Goal: Task Accomplishment & Management: Complete application form

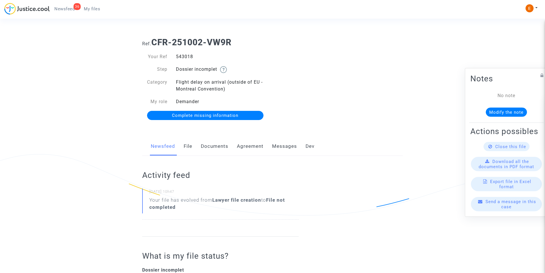
click at [217, 147] on link "Documents" at bounding box center [214, 146] width 27 height 19
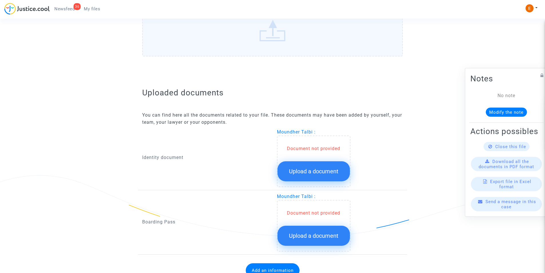
scroll to position [307, 0]
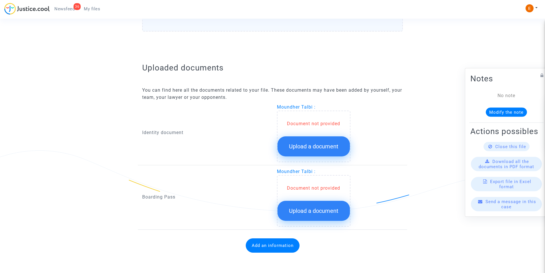
click at [309, 146] on span "Upload a document" at bounding box center [314, 146] width 50 height 7
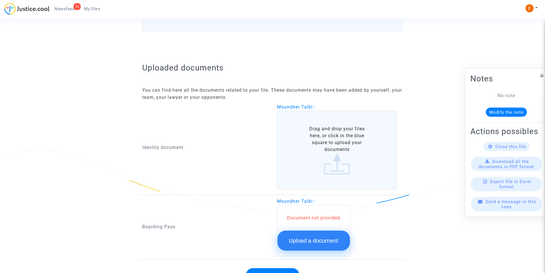
click at [310, 143] on label "Drag and drop your files here, or click in the blue square to upload your docum…" at bounding box center [337, 150] width 121 height 79
click at [0, 0] on input "Drag and drop your files here, or click in the blue square to upload your docum…" at bounding box center [0, 0] width 0 height 0
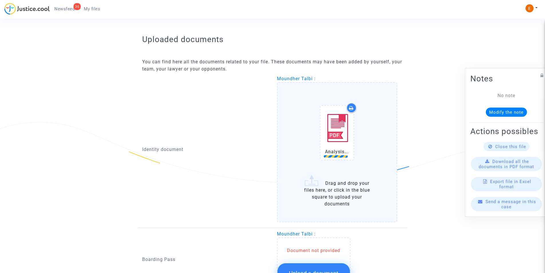
scroll to position [393, 0]
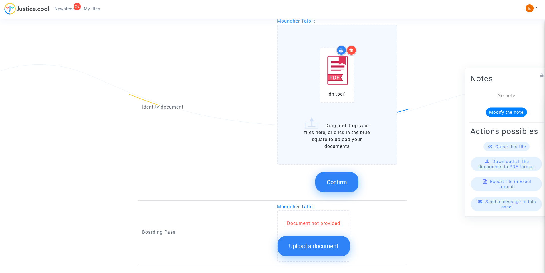
click at [353, 48] on icon at bounding box center [352, 50] width 4 height 5
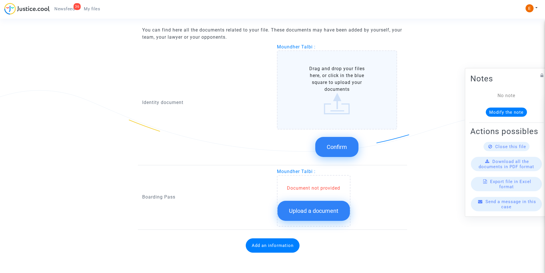
click at [337, 92] on label "Drag and drop your files here, or click in the blue square to upload your docum…" at bounding box center [337, 89] width 121 height 79
click at [0, 0] on input "Drag and drop your files here, or click in the blue square to upload your docum…" at bounding box center [0, 0] width 0 height 0
drag, startPoint x: 338, startPoint y: 128, endPoint x: 334, endPoint y: 126, distance: 4.9
click at [336, 127] on label "Drag and drop your files here, or click in the blue square to upload your docum…" at bounding box center [337, 89] width 121 height 79
click at [0, 0] on input "Drag and drop your files here, or click in the blue square to upload your docum…" at bounding box center [0, 0] width 0 height 0
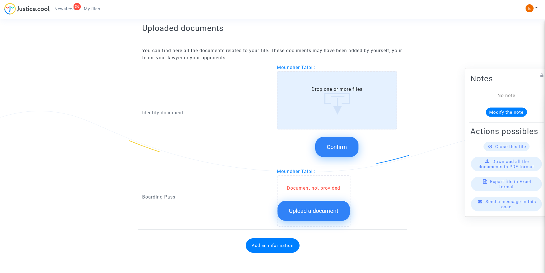
scroll to position [393, 0]
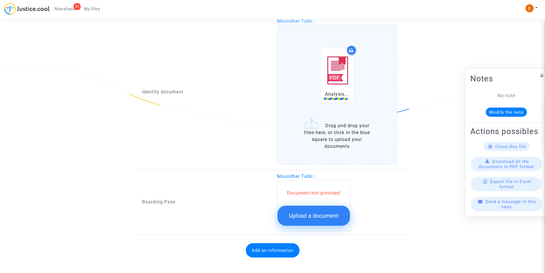
click at [325, 211] on button "Upload a document" at bounding box center [314, 216] width 72 height 20
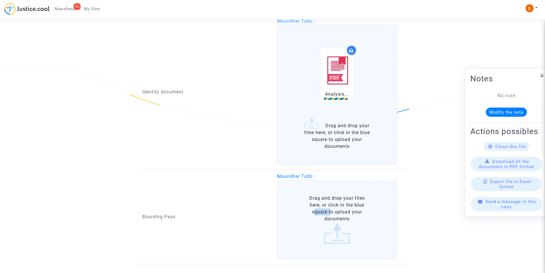
click at [325, 211] on label "Drag and drop your files here, or click in the blue square to upload your docum…" at bounding box center [337, 219] width 121 height 79
click at [0, 0] on input "Drag and drop your files here, or click in the blue square to upload your docum…" at bounding box center [0, 0] width 0 height 0
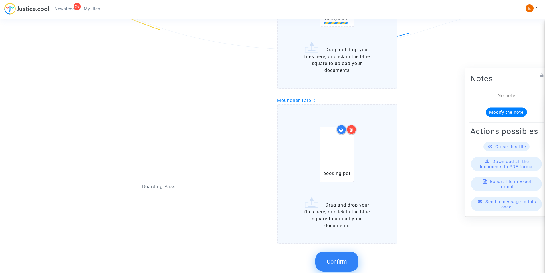
scroll to position [479, 0]
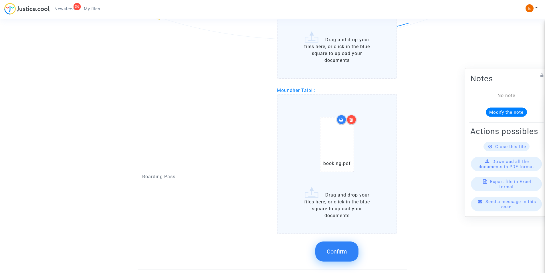
click at [336, 256] on button "Confirm" at bounding box center [337, 251] width 43 height 20
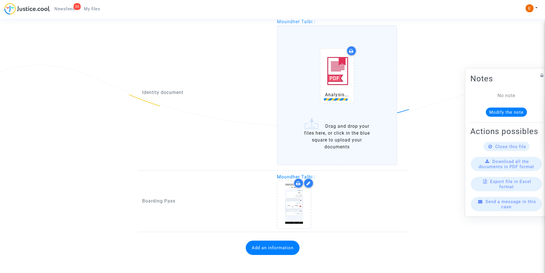
scroll to position [392, 0]
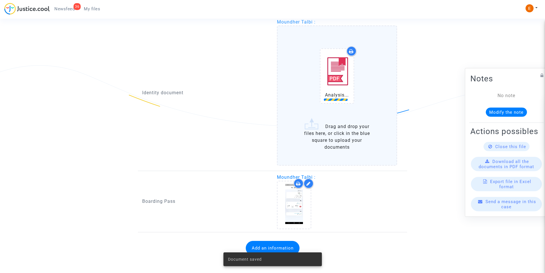
click at [349, 46] on div at bounding box center [352, 51] width 10 height 10
click at [354, 49] on icon at bounding box center [351, 51] width 5 height 5
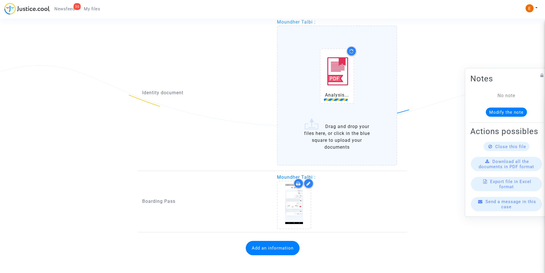
click at [352, 50] on icon at bounding box center [352, 50] width 6 height 5
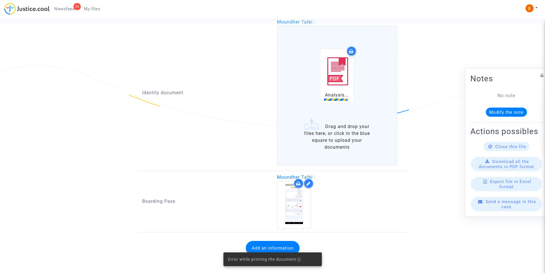
click at [351, 128] on label "Analysis... Drag and drop your files here, or click in the blue square to uploa…" at bounding box center [337, 95] width 121 height 140
click at [0, 0] on input "Analysis... Drag and drop your files here, or click in the blue square to uploa…" at bounding box center [0, 0] width 0 height 0
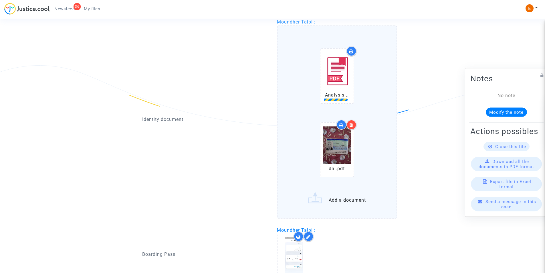
click at [343, 81] on img at bounding box center [337, 71] width 29 height 40
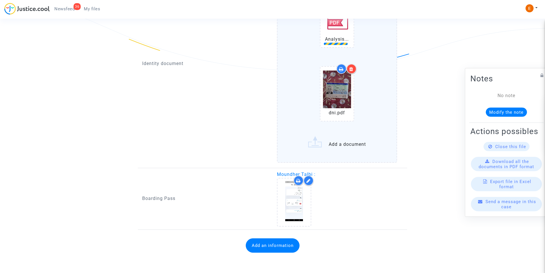
click at [281, 248] on button "Add an information" at bounding box center [273, 245] width 54 height 14
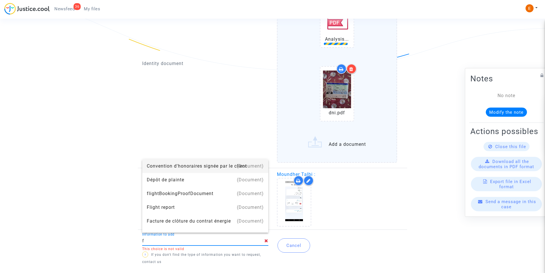
type input "Flight report"
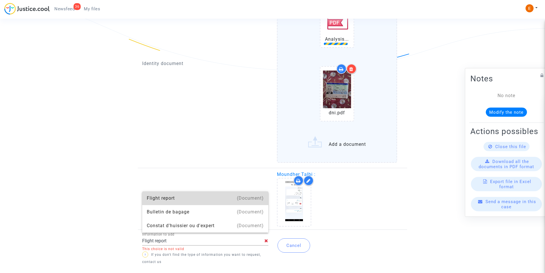
click at [175, 202] on div "Flight report" at bounding box center [205, 198] width 117 height 14
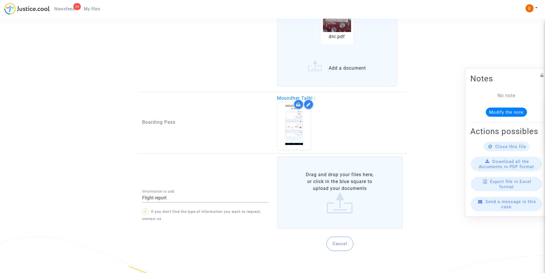
scroll to position [525, 0]
click at [308, 215] on label "Drag and drop your files here, or click in the blue square to upload your docum…" at bounding box center [340, 191] width 126 height 72
click at [0, 0] on input "Drag and drop your files here, or click in the blue square to upload your docum…" at bounding box center [0, 0] width 0 height 0
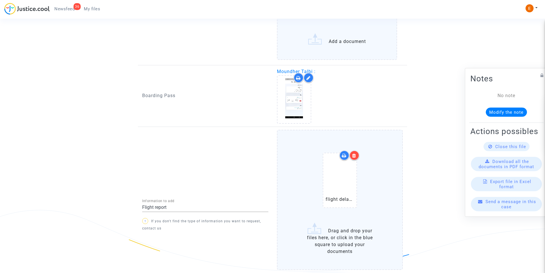
scroll to position [583, 0]
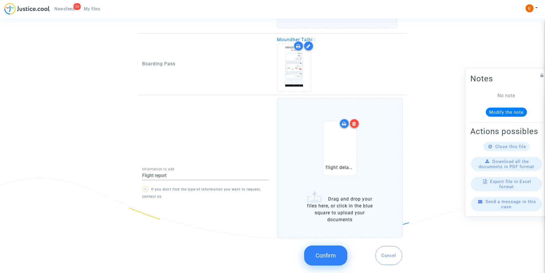
click at [336, 252] on span "Confirm" at bounding box center [326, 255] width 20 height 7
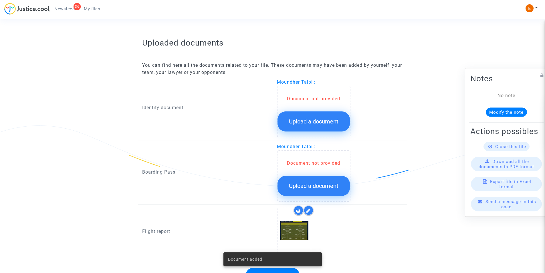
scroll to position [362, 0]
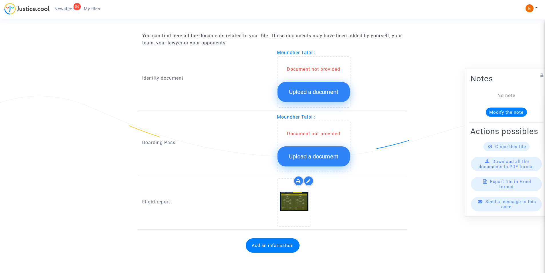
click at [324, 154] on span "Upload a document" at bounding box center [314, 156] width 50 height 7
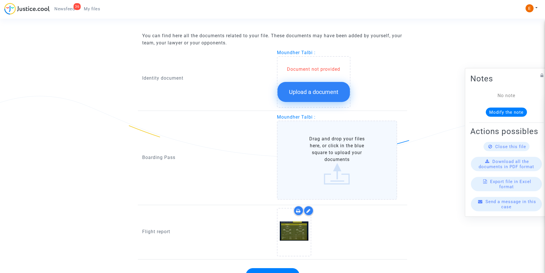
click at [321, 154] on label "Drag and drop your files here, or click in the blue square to upload your docum…" at bounding box center [337, 160] width 121 height 79
click at [0, 0] on input "Drag and drop your files here, or click in the blue square to upload your docum…" at bounding box center [0, 0] width 0 height 0
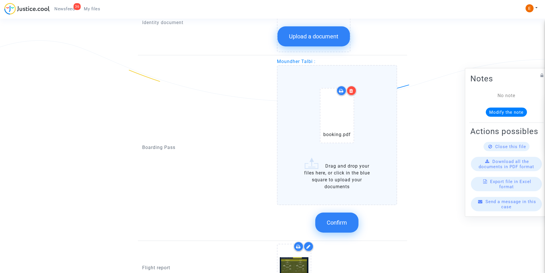
scroll to position [419, 0]
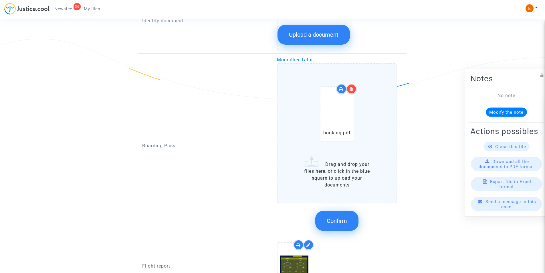
click at [337, 225] on button "Confirm" at bounding box center [337, 221] width 43 height 20
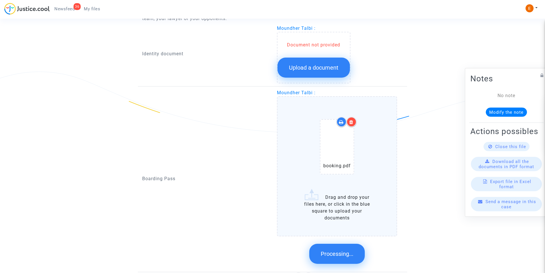
scroll to position [333, 0]
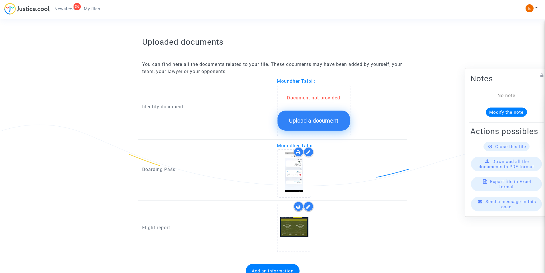
click at [330, 121] on span "Upload a document" at bounding box center [314, 120] width 50 height 7
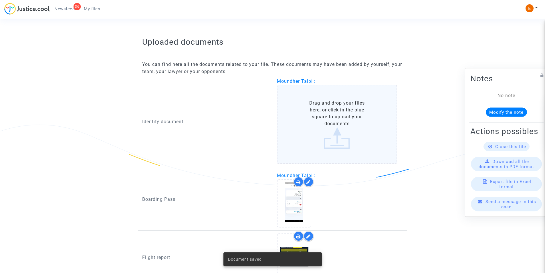
click at [329, 127] on label "Drag and drop your files here, or click in the blue square to upload your docum…" at bounding box center [337, 124] width 121 height 79
click at [0, 0] on input "Drag and drop your files here, or click in the blue square to upload your docum…" at bounding box center [0, 0] width 0 height 0
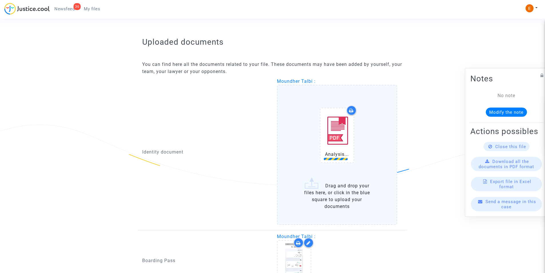
scroll to position [362, 0]
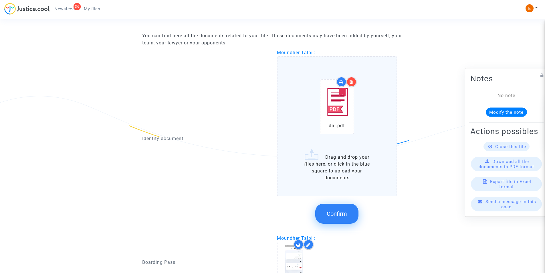
click at [336, 212] on span "Confirm" at bounding box center [337, 213] width 20 height 7
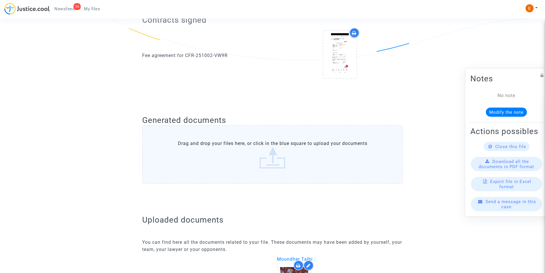
scroll to position [41, 0]
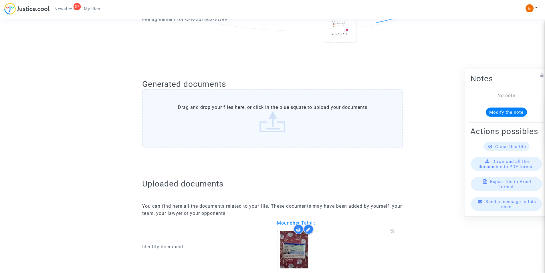
scroll to position [119, 0]
